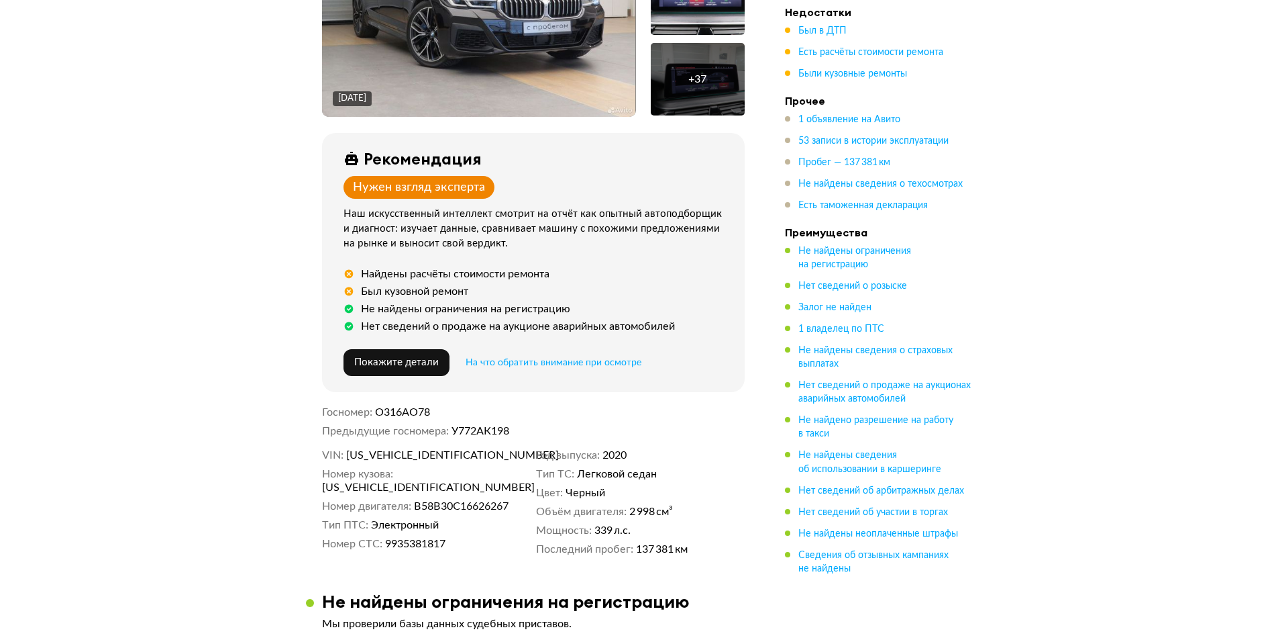
scroll to position [295, 0]
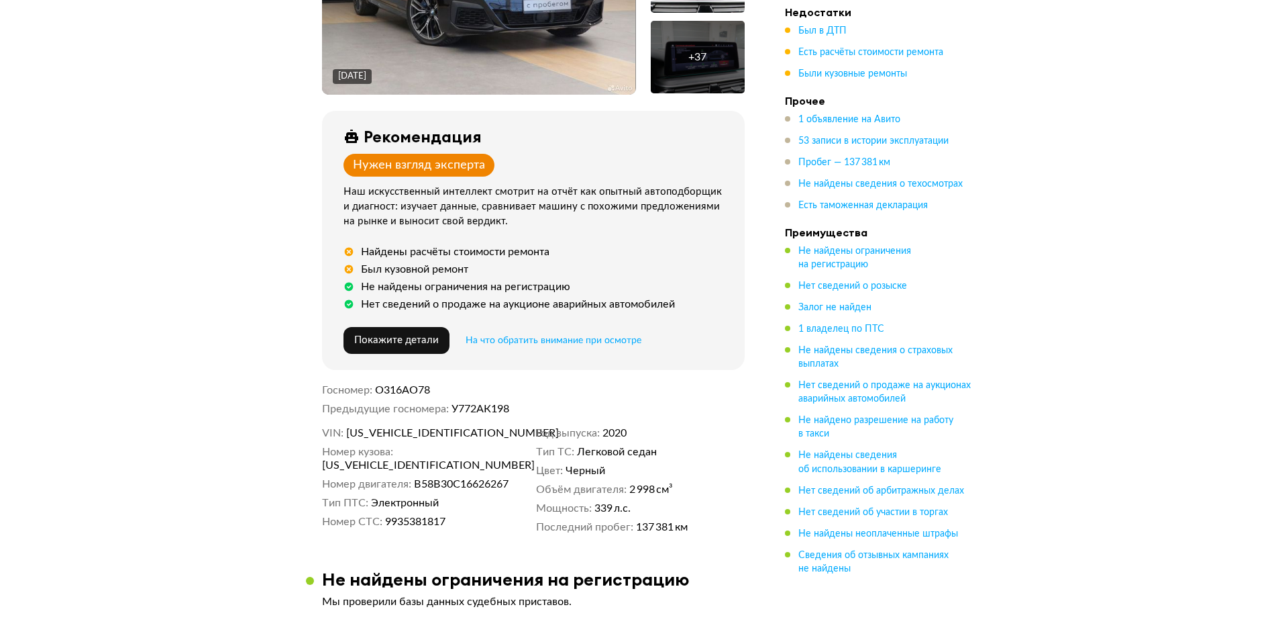
click at [470, 410] on dd "У772АК198" at bounding box center [598, 408] width 293 height 13
click at [397, 385] on span "О316АО78" at bounding box center [402, 390] width 55 height 11
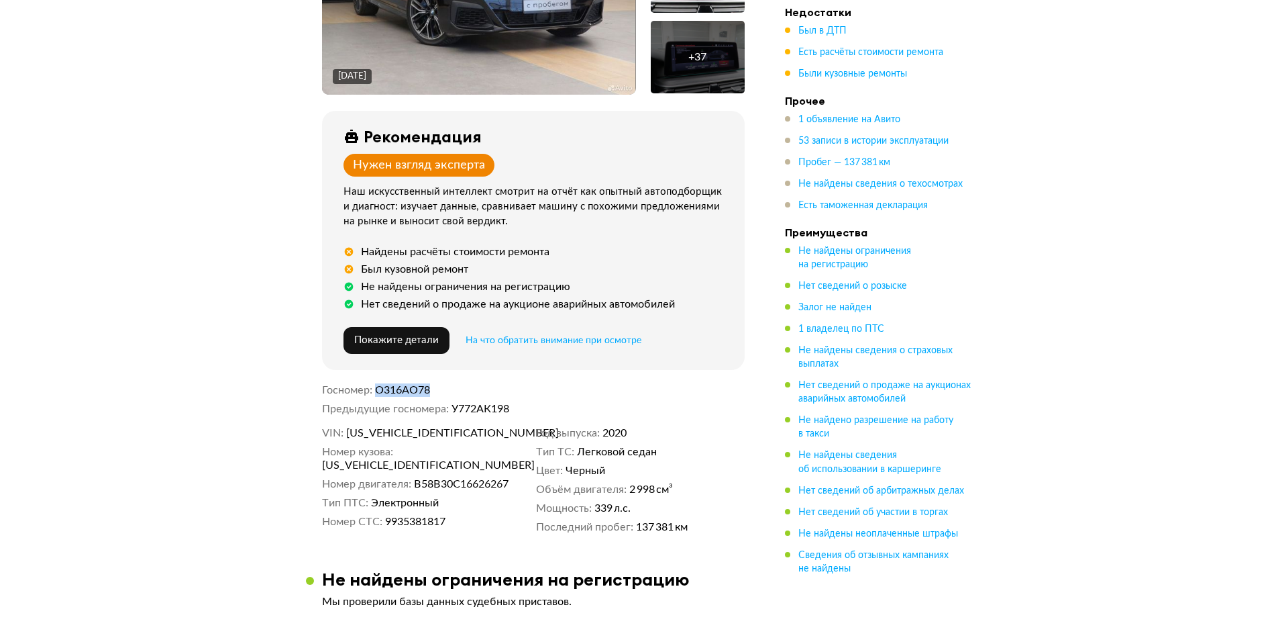
copy span "О316АО78"
click at [490, 407] on dd "У772АК198" at bounding box center [598, 408] width 293 height 13
copy dd "У772АК198"
